Goal: Navigation & Orientation: Find specific page/section

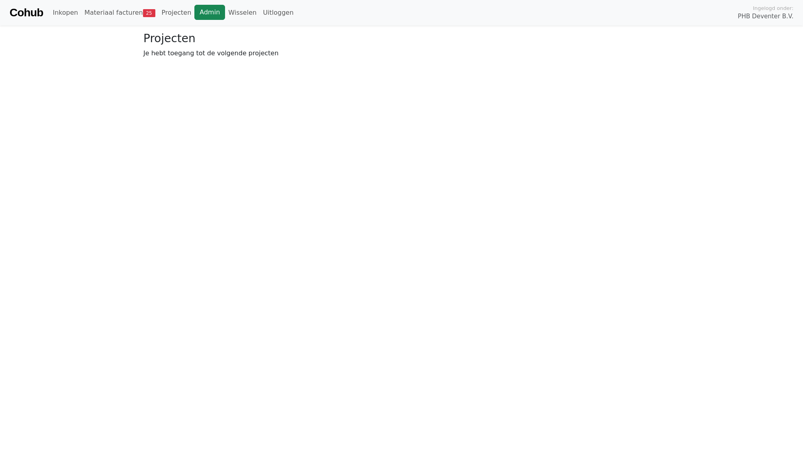
click at [204, 14] on link "Admin" at bounding box center [209, 12] width 31 height 15
click at [199, 11] on link "Admin" at bounding box center [209, 12] width 31 height 15
click at [225, 10] on link "Wisselen" at bounding box center [242, 13] width 35 height 16
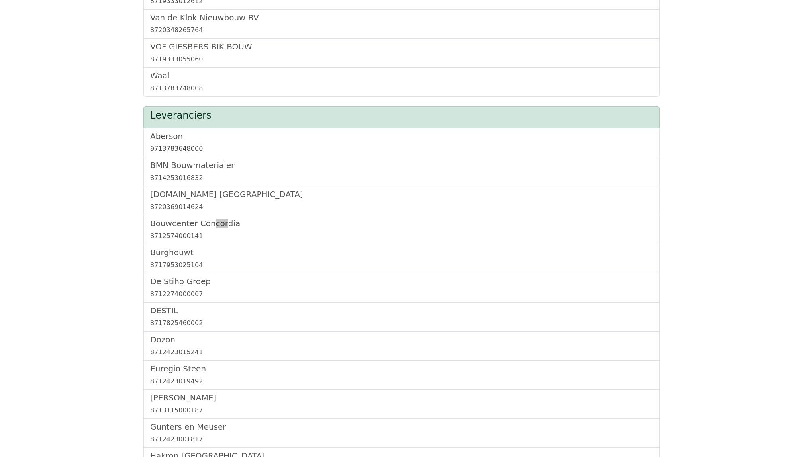
scroll to position [1154, 0]
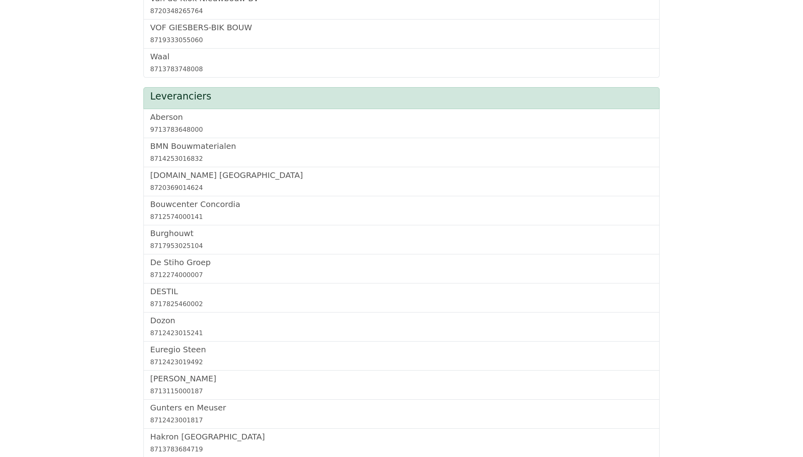
click at [196, 202] on div "Bouwcenter Concordia 8712574000141" at bounding box center [401, 210] width 516 height 29
click at [199, 209] on h5 "Bouwcenter Concordia" at bounding box center [401, 204] width 502 height 10
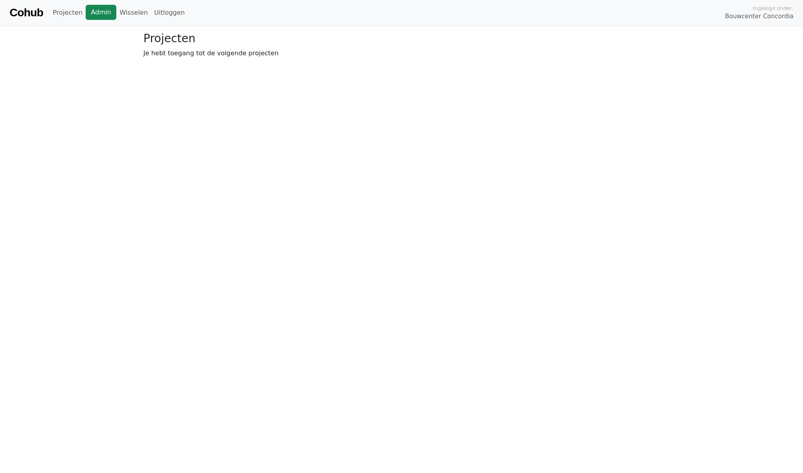
click at [100, 14] on link "Admin" at bounding box center [101, 12] width 31 height 15
